Goal: Information Seeking & Learning: Learn about a topic

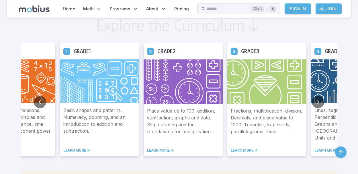
scroll to position [317, 0]
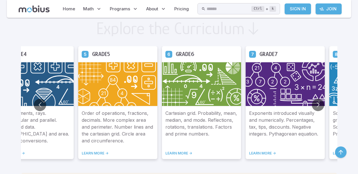
drag, startPoint x: 316, startPoint y: 122, endPoint x: -1, endPoint y: 157, distance: 319.1
click at [316, 104] on button "Go to next slide" at bounding box center [318, 105] width 12 height 12
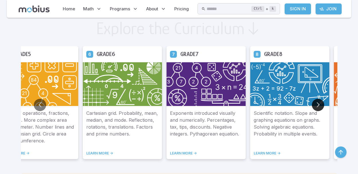
click at [316, 104] on button "Go to next slide" at bounding box center [318, 105] width 12 height 12
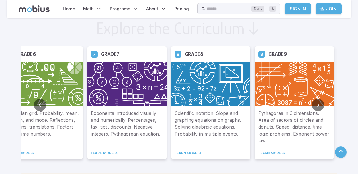
click at [290, 70] on img at bounding box center [294, 84] width 79 height 44
click at [269, 151] on link "LEARN MORE ->" at bounding box center [294, 153] width 72 height 5
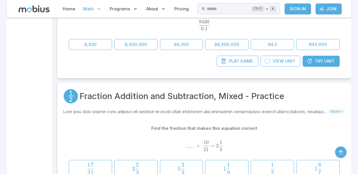
scroll to position [2665, 0]
